Goal: Register for event/course

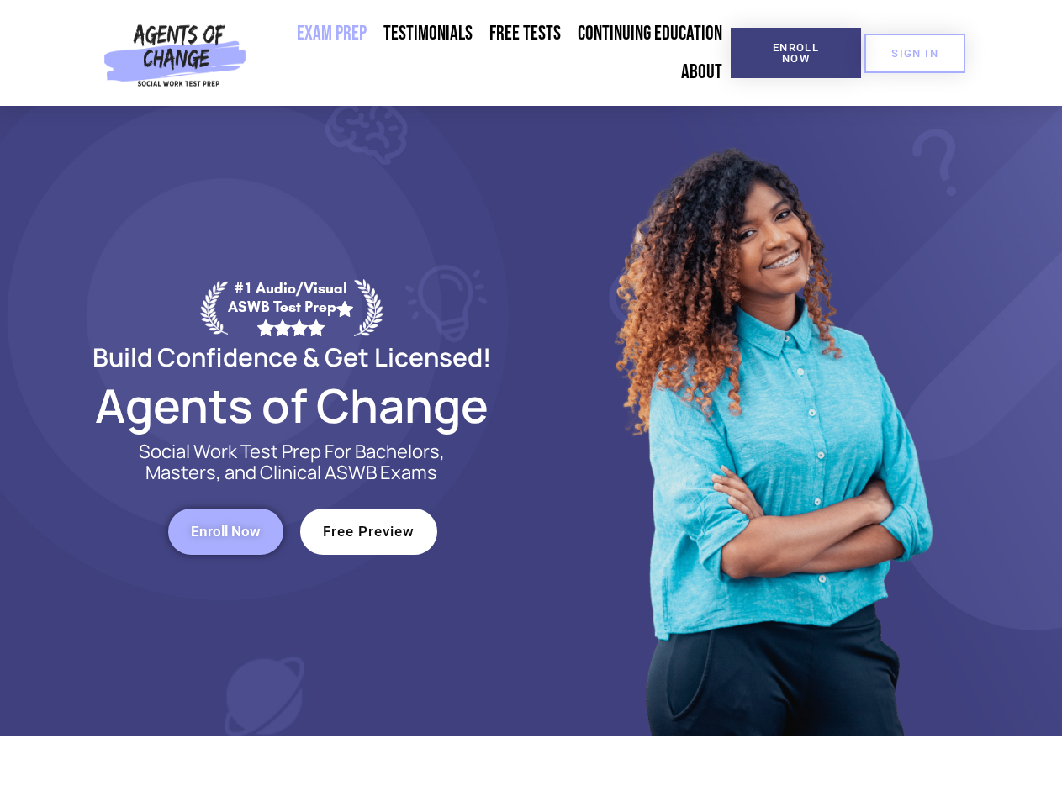
click at [531, 403] on div at bounding box center [770, 421] width 479 height 630
click at [795, 53] on span "Enroll Now" at bounding box center [795, 53] width 76 height 22
click at [914, 53] on span "SIGN IN" at bounding box center [914, 53] width 47 height 11
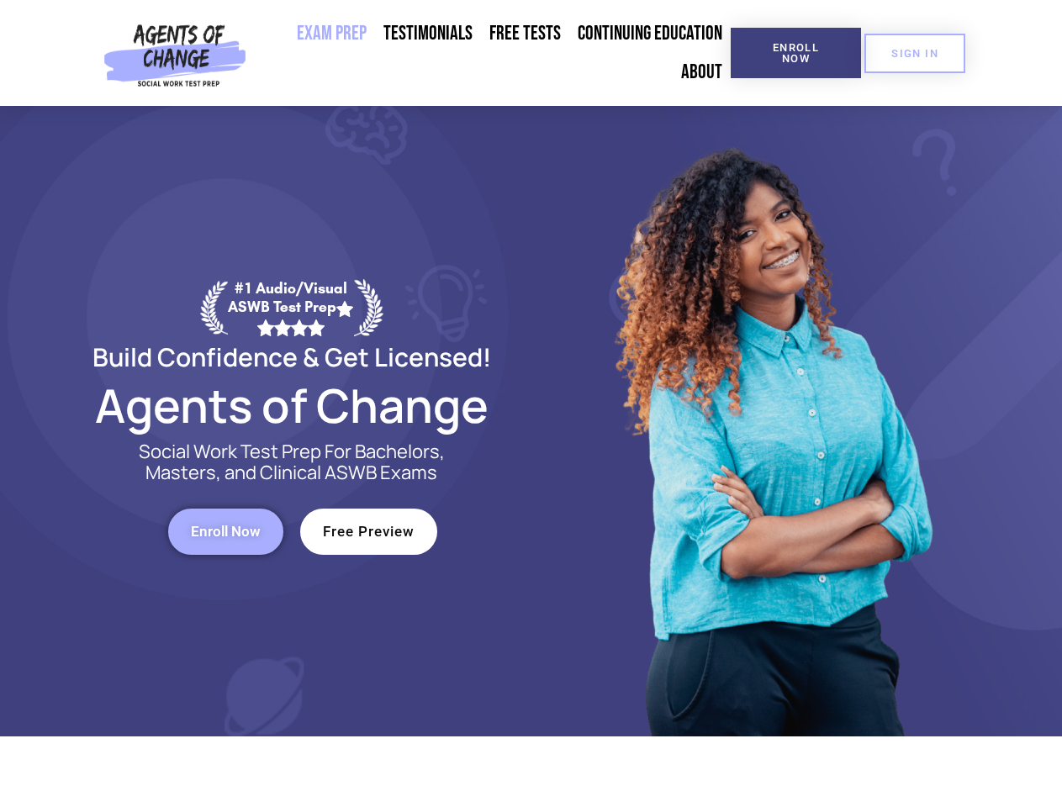
click at [225, 531] on span "Enroll Now" at bounding box center [226, 531] width 70 height 14
click at [368, 531] on span "Free Preview" at bounding box center [369, 531] width 92 height 14
